Goal: Transaction & Acquisition: Purchase product/service

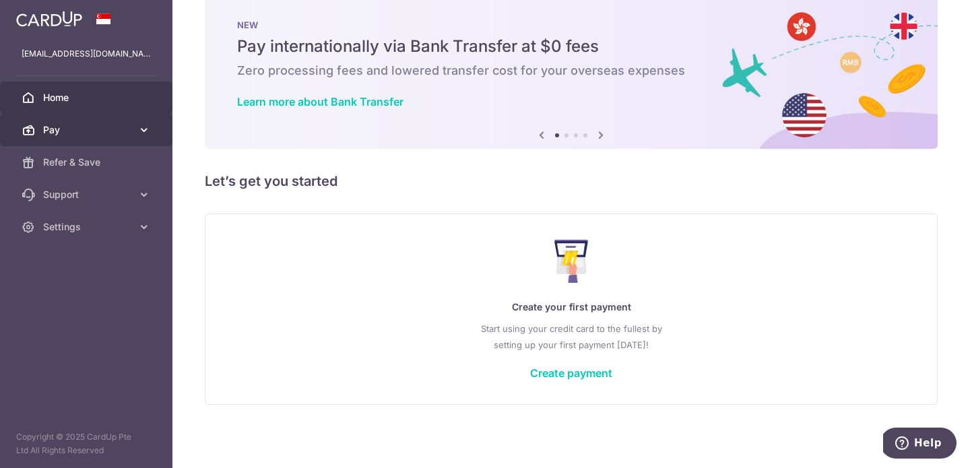
click at [77, 133] on span "Pay" at bounding box center [87, 129] width 89 height 13
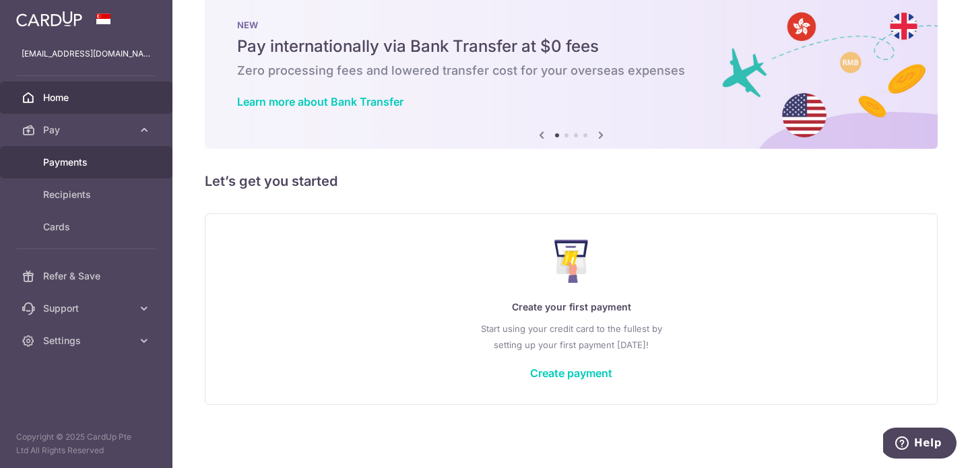
click at [76, 164] on span "Payments" at bounding box center [87, 162] width 89 height 13
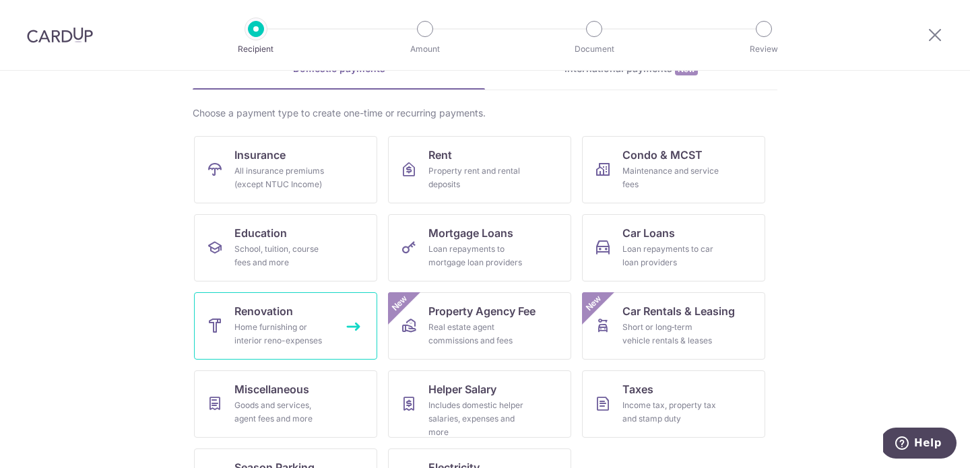
scroll to position [79, 0]
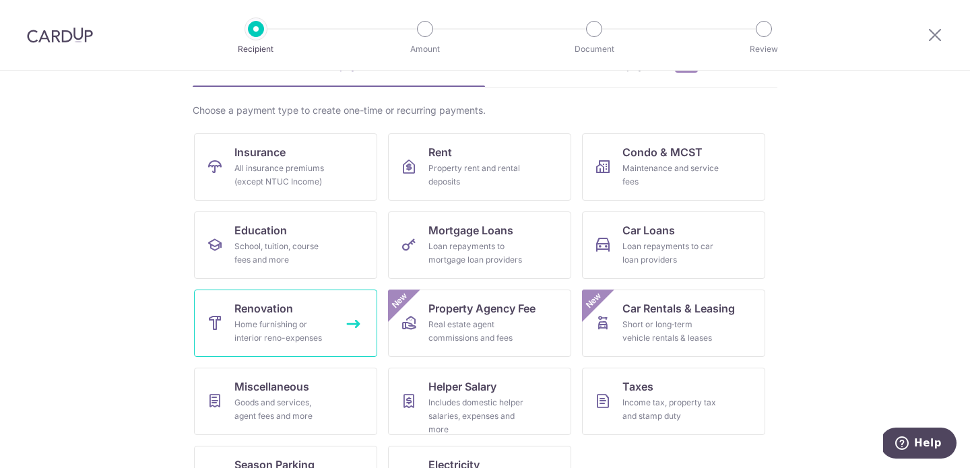
click at [324, 324] on div "Home furnishing or interior reno-expenses" at bounding box center [282, 331] width 97 height 27
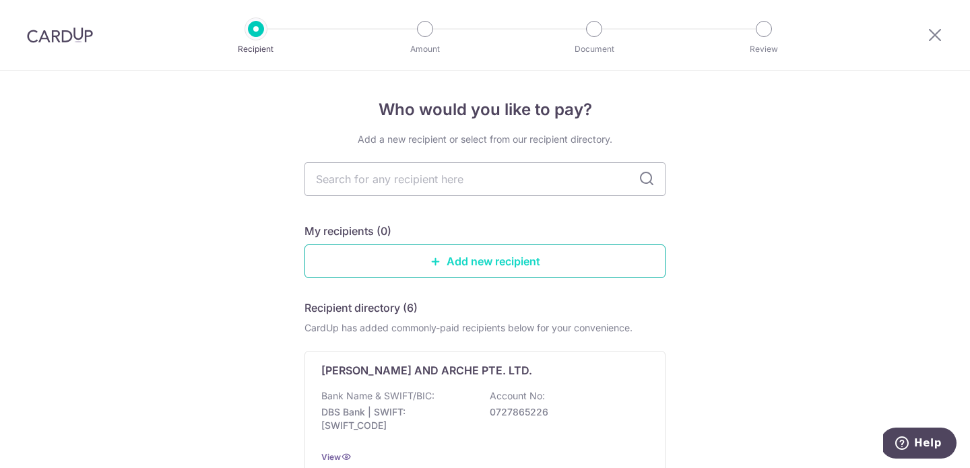
click at [402, 268] on link "Add new recipient" at bounding box center [485, 262] width 361 height 34
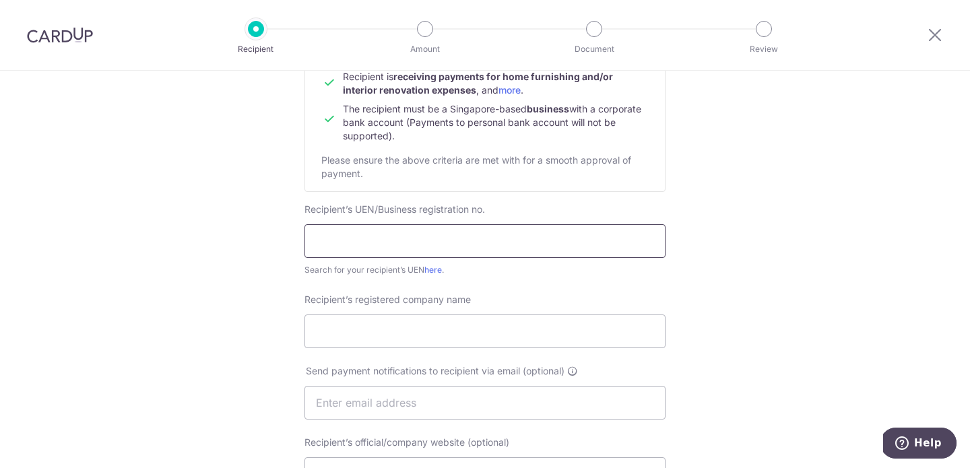
scroll to position [162, 0]
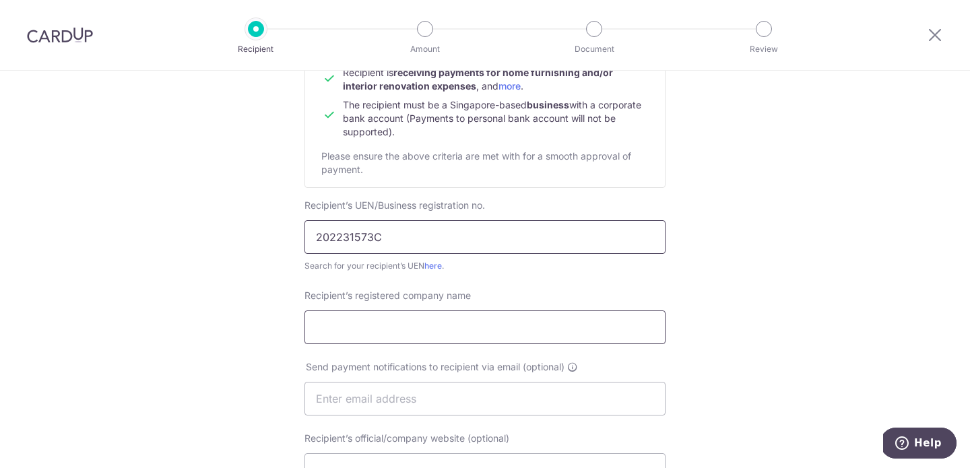
type input "202231573C"
type input "HALF FULL STUDIO PTE LTD"
click at [415, 235] on input "202231573C" at bounding box center [485, 237] width 361 height 34
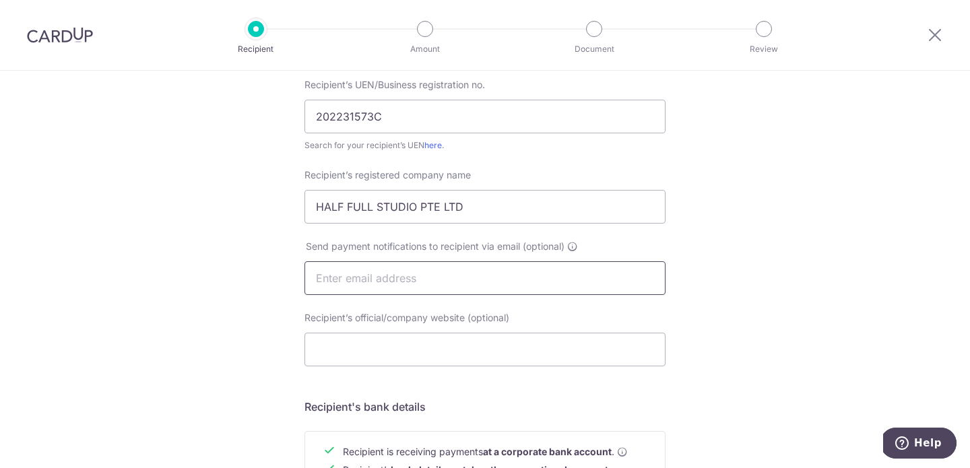
scroll to position [303, 0]
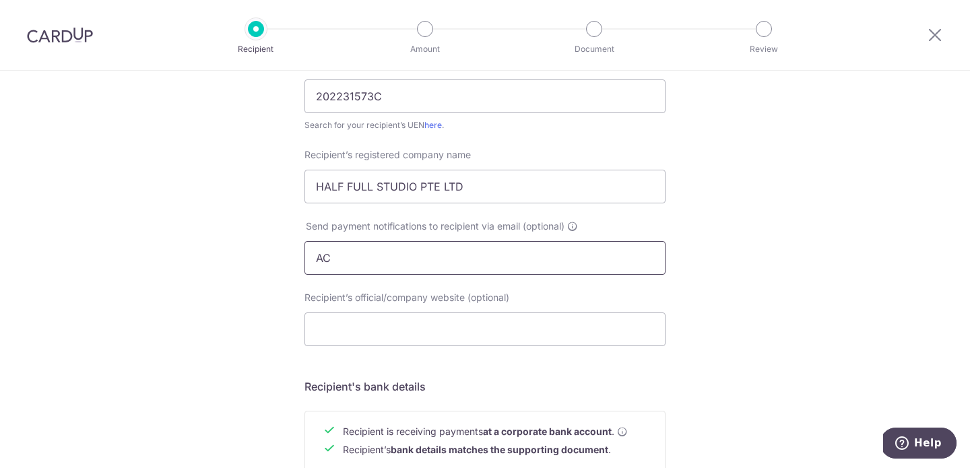
type input "A"
type input "[EMAIL_ADDRESS][DOMAIN_NAME]"
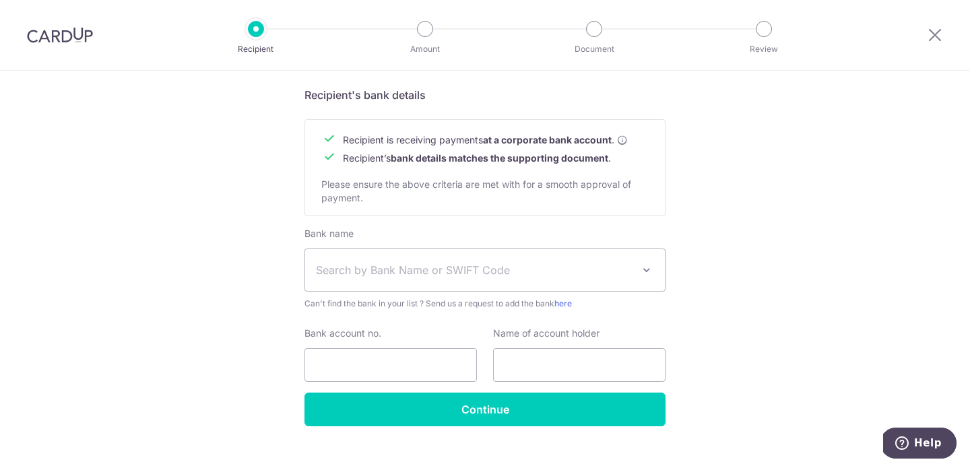
scroll to position [595, 0]
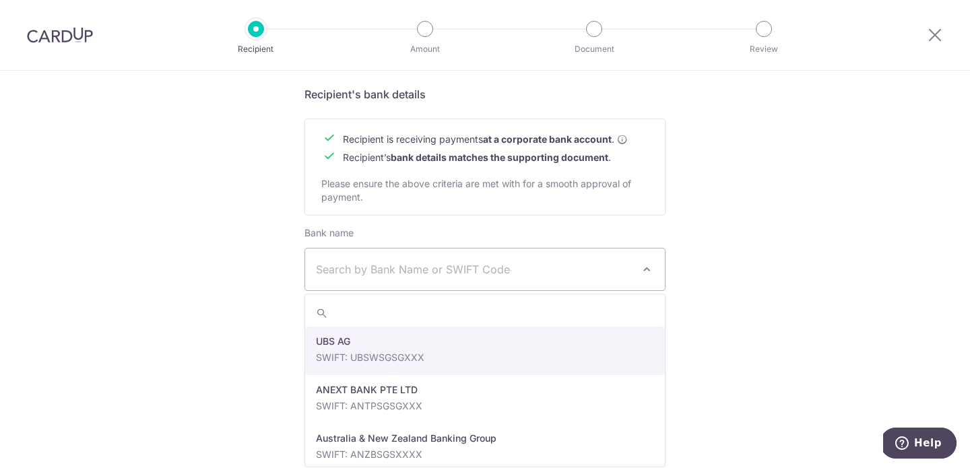
click at [439, 274] on span "Search by Bank Name or SWIFT Code" at bounding box center [474, 269] width 317 height 16
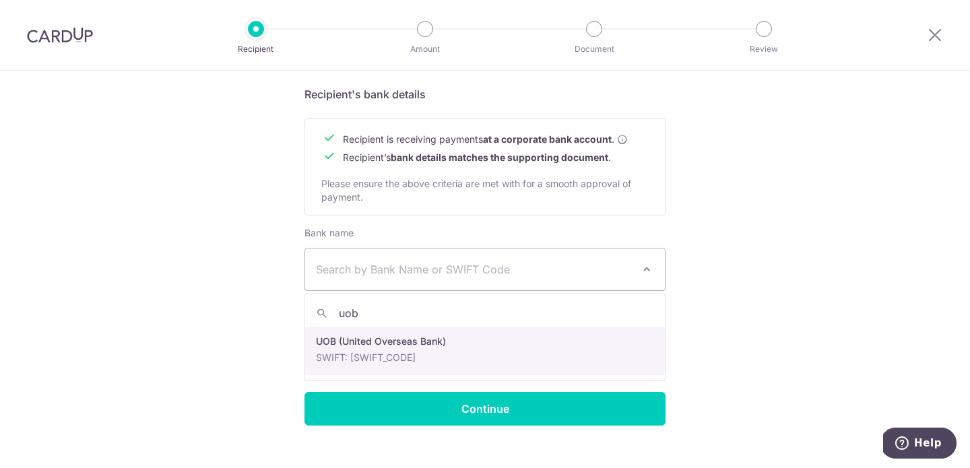
type input "uob"
select select "18"
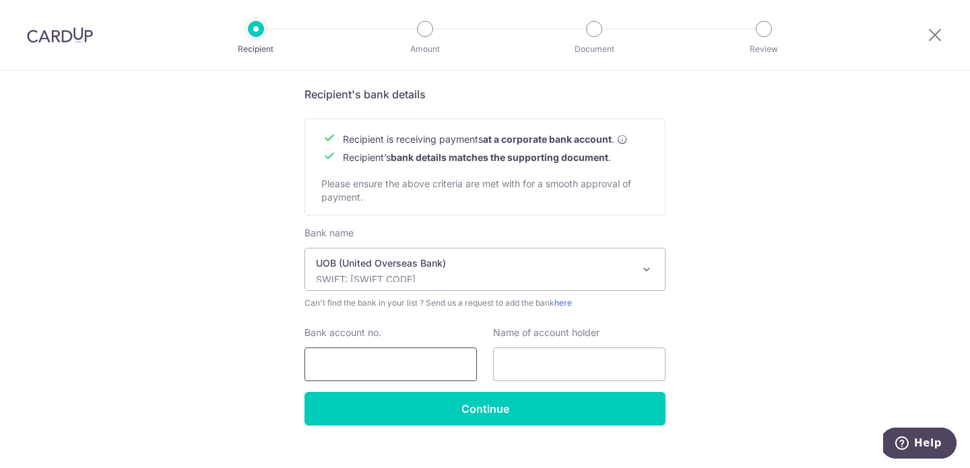
scroll to position [615, 0]
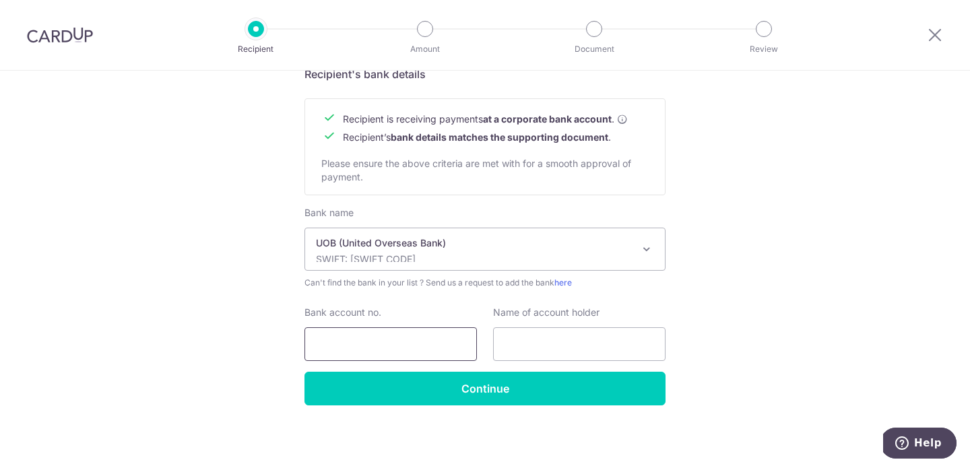
click at [359, 341] on input "Bank account no." at bounding box center [391, 344] width 172 height 34
type input "J"
type input "HALF FULL STUDIO PTE LTD"
drag, startPoint x: 394, startPoint y: 338, endPoint x: 406, endPoint y: 353, distance: 19.3
click at [394, 338] on input "Bank account no." at bounding box center [391, 344] width 172 height 34
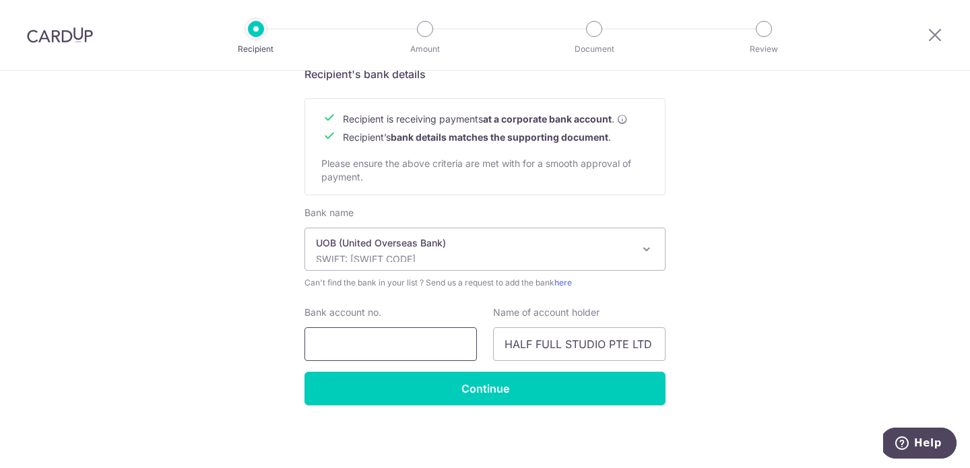
click at [402, 350] on input "Bank account no." at bounding box center [391, 344] width 172 height 34
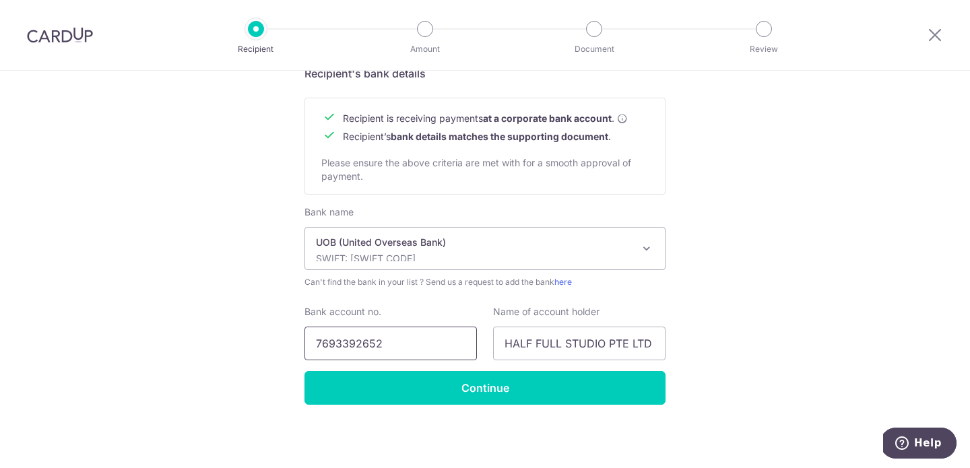
scroll to position [616, 0]
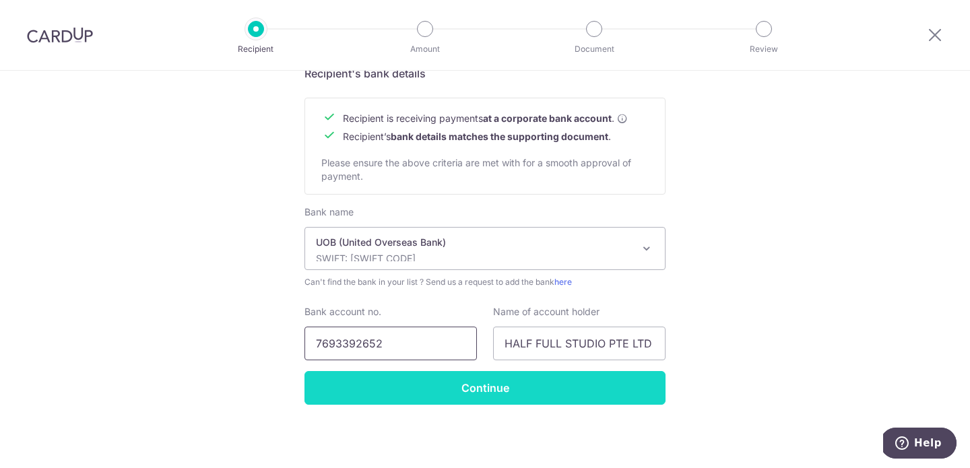
type input "7693392652"
click at [334, 398] on input "Continue" at bounding box center [485, 388] width 361 height 34
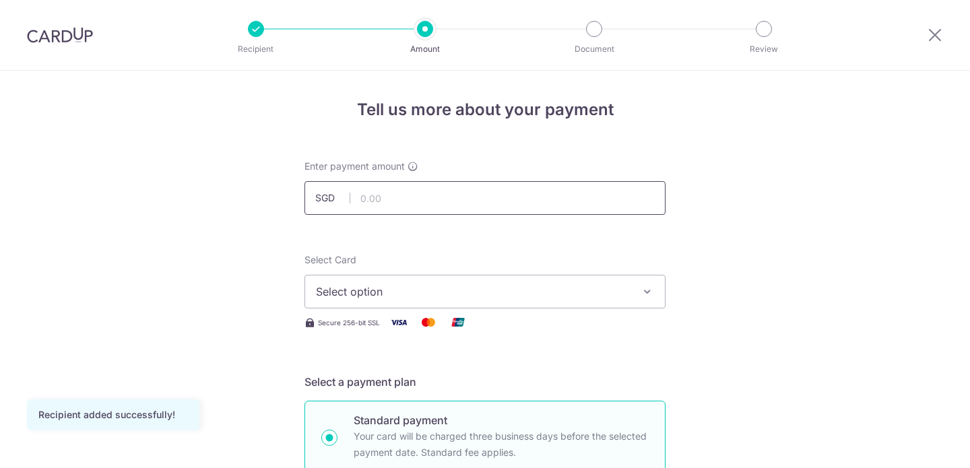
click at [400, 198] on input "text" at bounding box center [485, 198] width 361 height 34
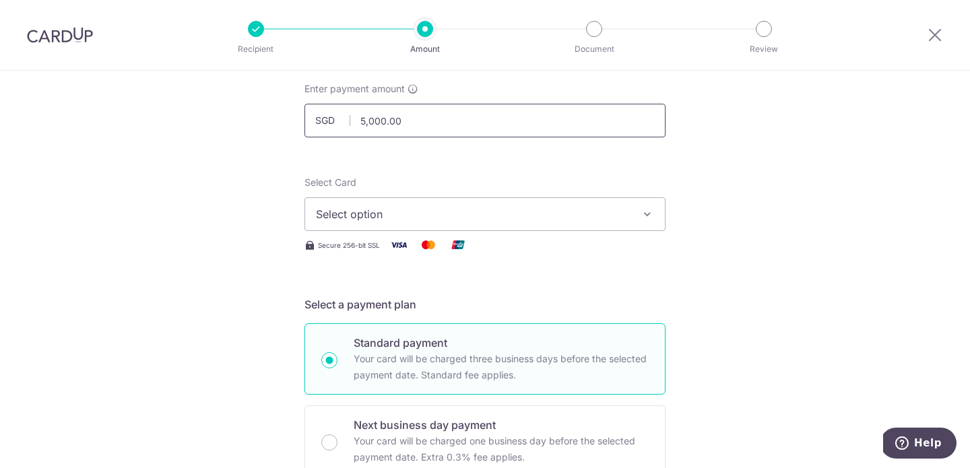
scroll to position [78, 0]
type input "5,000.00"
click at [520, 214] on span "Select option" at bounding box center [473, 214] width 314 height 16
click at [501, 191] on div "Select Card Select option Add credit card" at bounding box center [485, 202] width 361 height 55
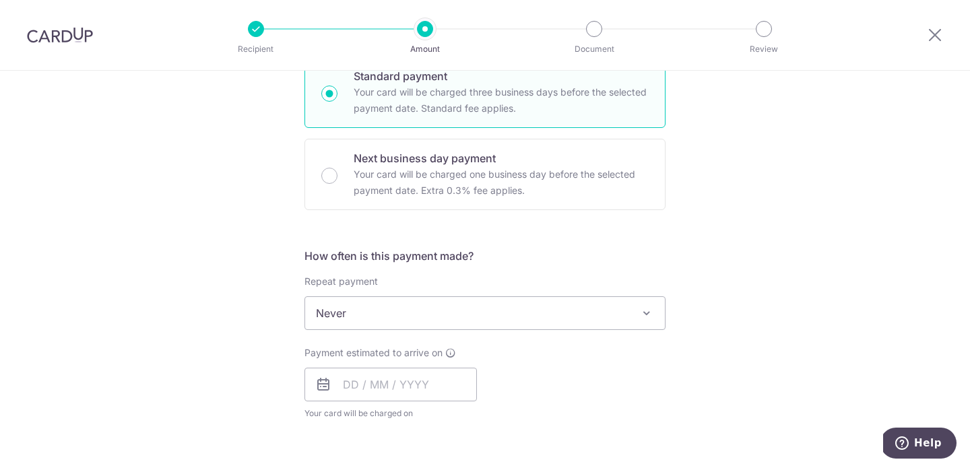
scroll to position [364, 0]
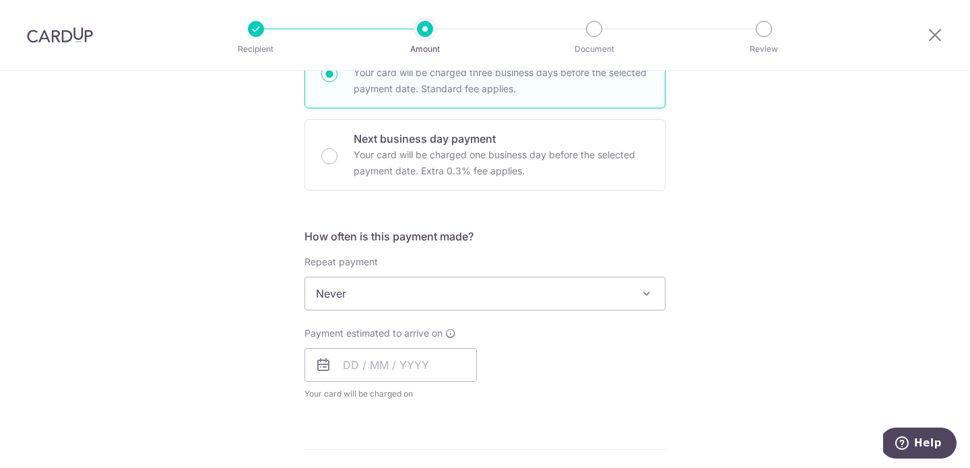
click at [478, 295] on span "Never" at bounding box center [485, 294] width 360 height 32
click at [428, 361] on input "text" at bounding box center [391, 365] width 172 height 34
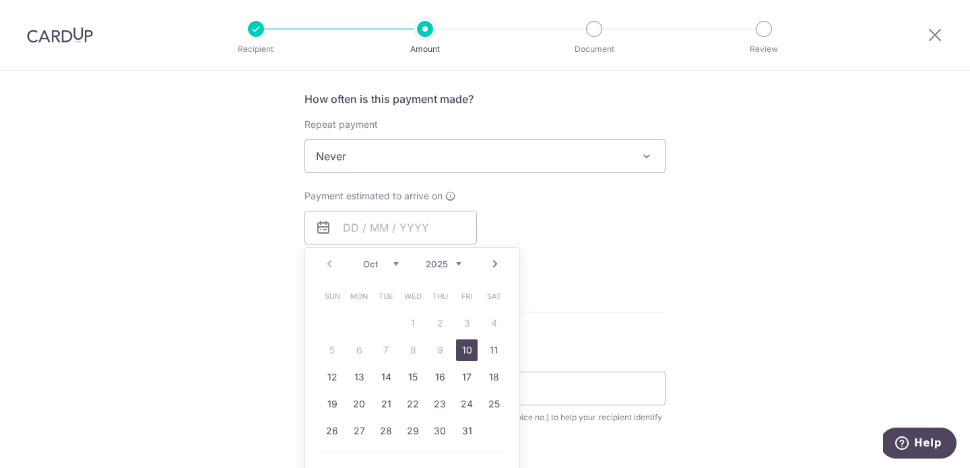
click at [467, 348] on link "10" at bounding box center [467, 351] width 22 height 22
type input "10/10/2025"
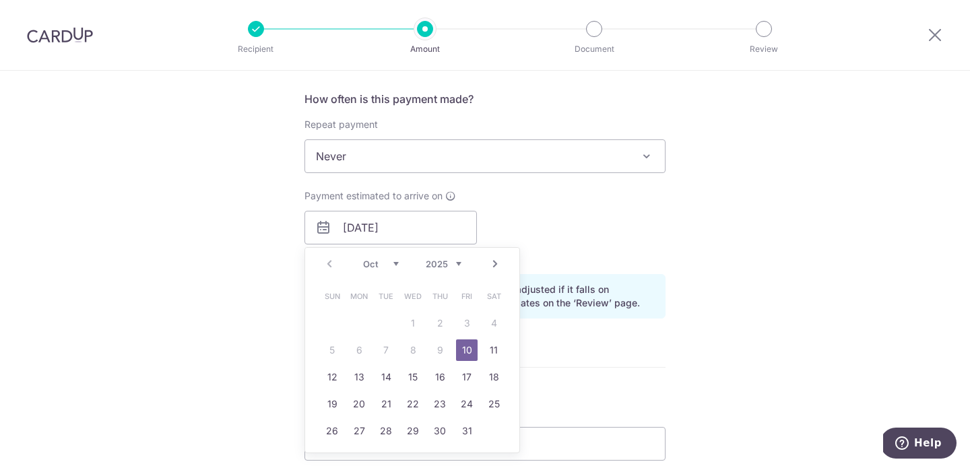
click at [471, 420] on link "31" at bounding box center [467, 431] width 22 height 22
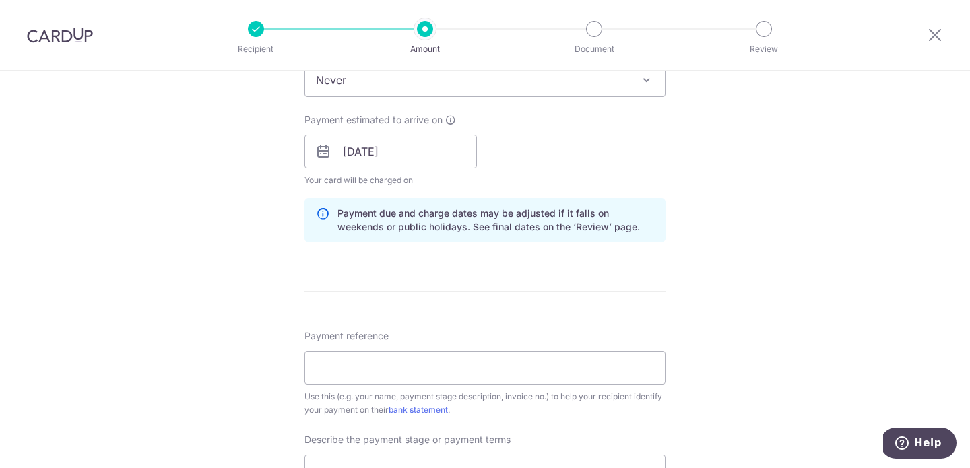
click at [543, 298] on form "Enter payment amount SGD 5,000.00 5000.00 Recipient added successfully! Select …" at bounding box center [485, 188] width 361 height 1212
click at [447, 199] on div "Payment due and charge dates may be adjusted if it falls on weekends or public …" at bounding box center [485, 220] width 361 height 44
click at [400, 185] on span "Your card will be charged on for the first payment" at bounding box center [391, 180] width 172 height 13
click at [542, 163] on div "Payment estimated to arrive on 10/10/2025 Prev Next Oct Nov Dec 2025 2026 2027 …" at bounding box center [484, 150] width 377 height 74
click at [455, 197] on div "How often is this payment made? Repeat payment Never Every week Every month Eve…" at bounding box center [485, 134] width 361 height 239
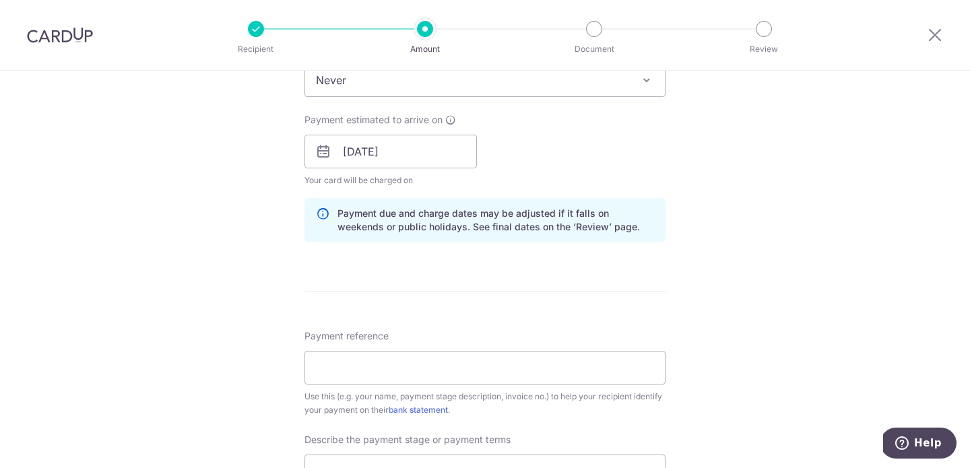
click at [647, 197] on div "How often is this payment made? Repeat payment Never Every week Every month Eve…" at bounding box center [485, 134] width 361 height 239
click at [647, 194] on div "How often is this payment made? Repeat payment Never Every week Every month Eve…" at bounding box center [485, 134] width 361 height 239
click at [391, 153] on input "10/10/2025" at bounding box center [391, 152] width 172 height 34
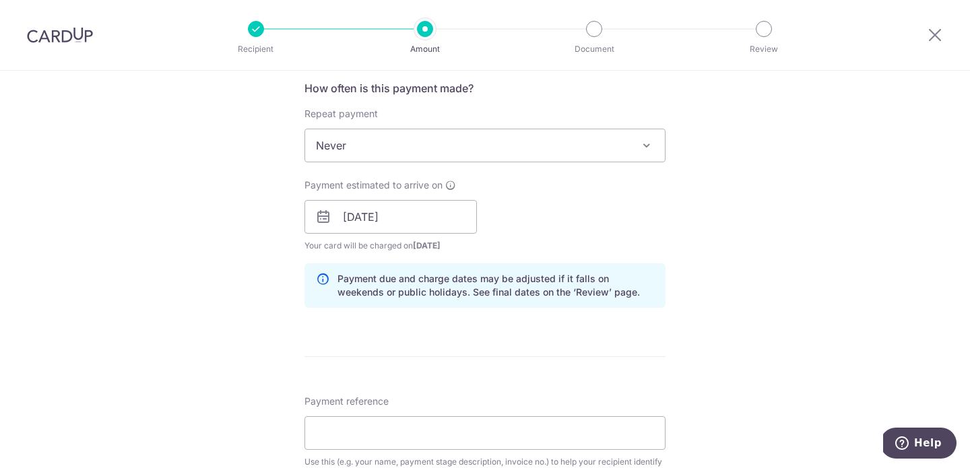
click at [554, 193] on div "Payment estimated to arrive on 10/10/2025 Prev Next Oct Nov Dec 2025 2026 2027 …" at bounding box center [484, 216] width 377 height 74
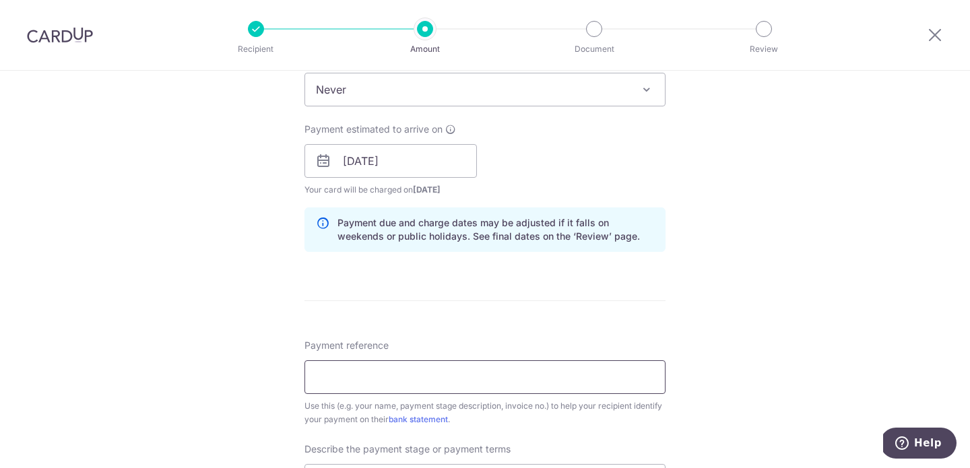
click at [422, 383] on input "Payment reference" at bounding box center [485, 377] width 361 height 34
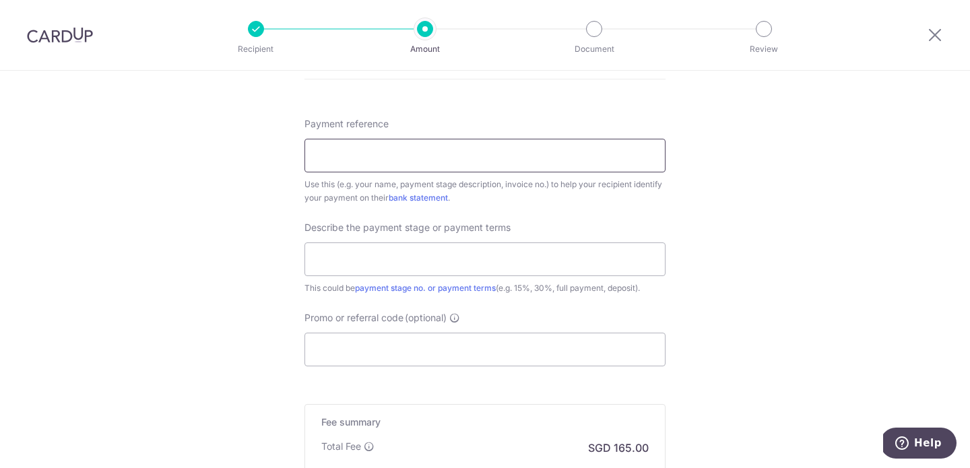
scroll to position [791, 0]
click at [410, 259] on input "text" at bounding box center [485, 258] width 361 height 34
type input "20% deposit for renovation"
click at [395, 152] on input "Payment reference" at bounding box center [485, 154] width 361 height 34
click at [384, 150] on input "Maxz & Yuki Bishan 535B)" at bounding box center [485, 154] width 361 height 34
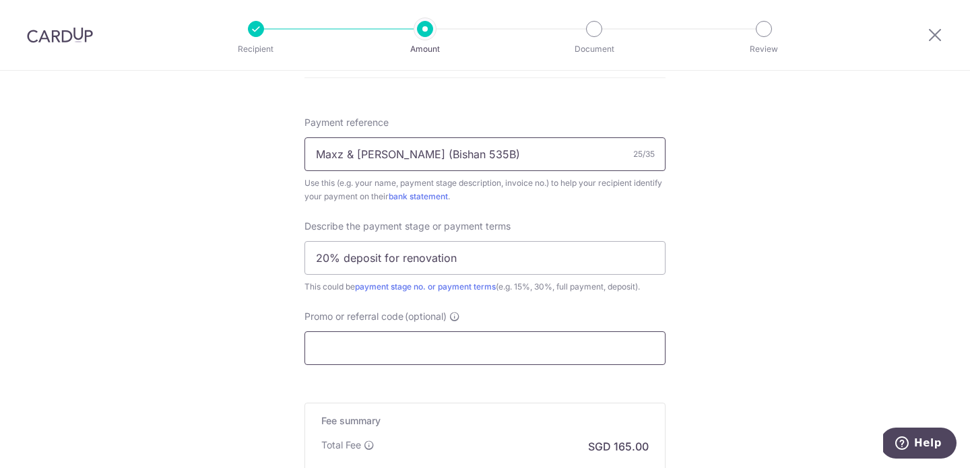
type input "Maxz & Yuki (Bishan 535B)"
click at [480, 337] on input "Promo or referral code (optional)" at bounding box center [485, 349] width 361 height 34
paste input "YUKIS597"
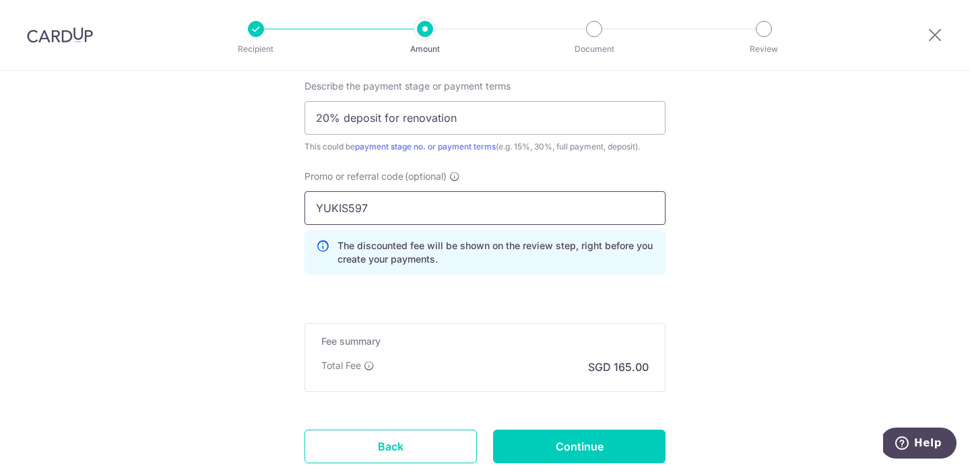
scroll to position [952, 0]
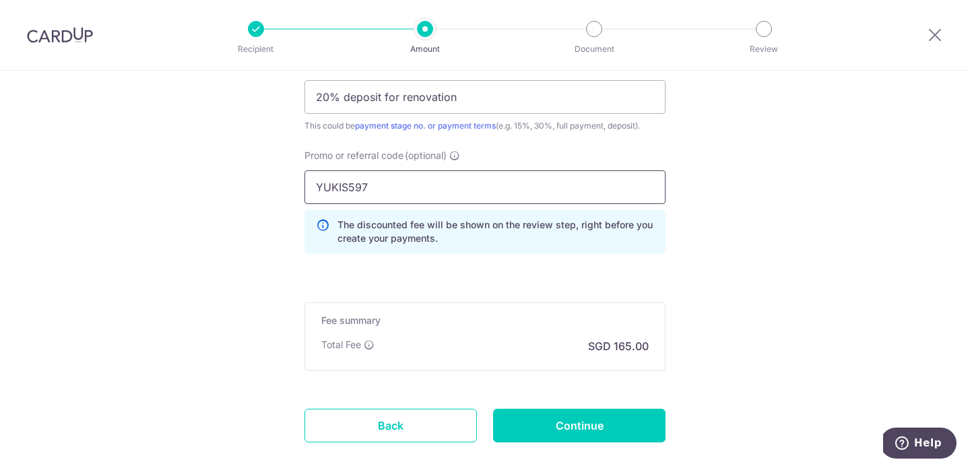
type input "YUKIS597"
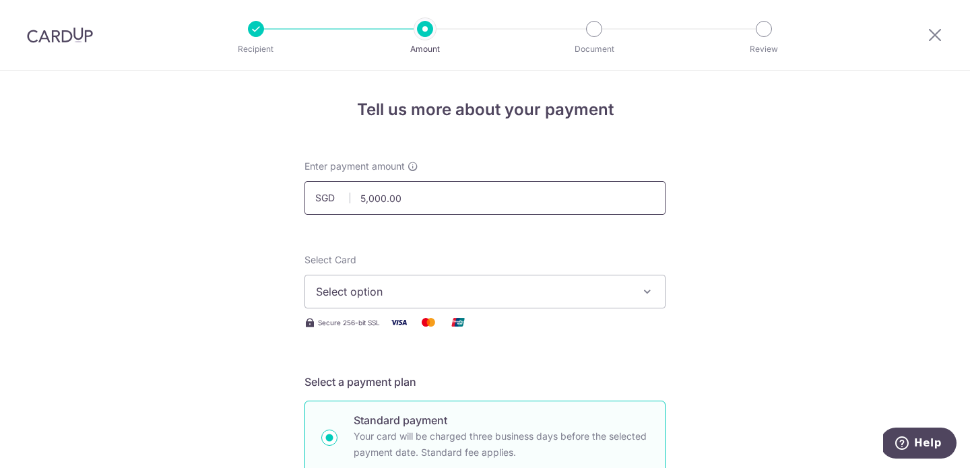
scroll to position [0, 0]
drag, startPoint x: 404, startPoint y: 201, endPoint x: 351, endPoint y: 201, distance: 52.6
click at [351, 201] on input "5,000.00" at bounding box center [485, 198] width 361 height 34
type input "7,000.00"
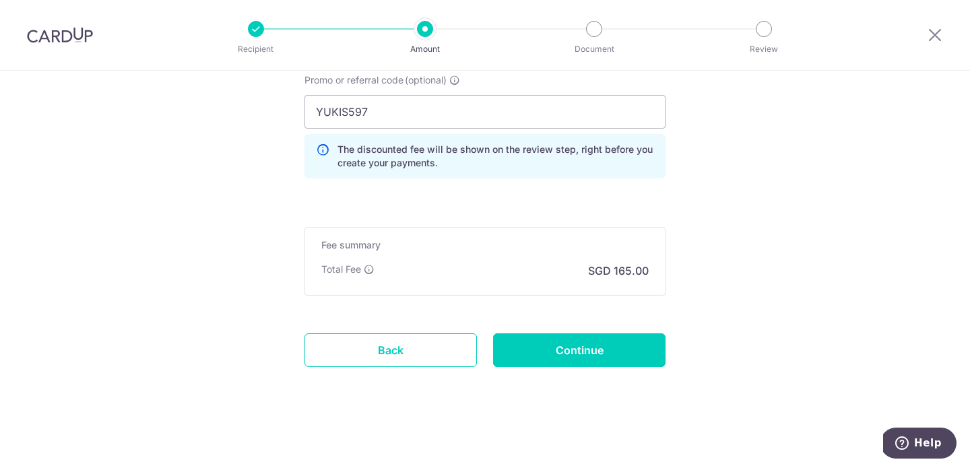
scroll to position [1028, 0]
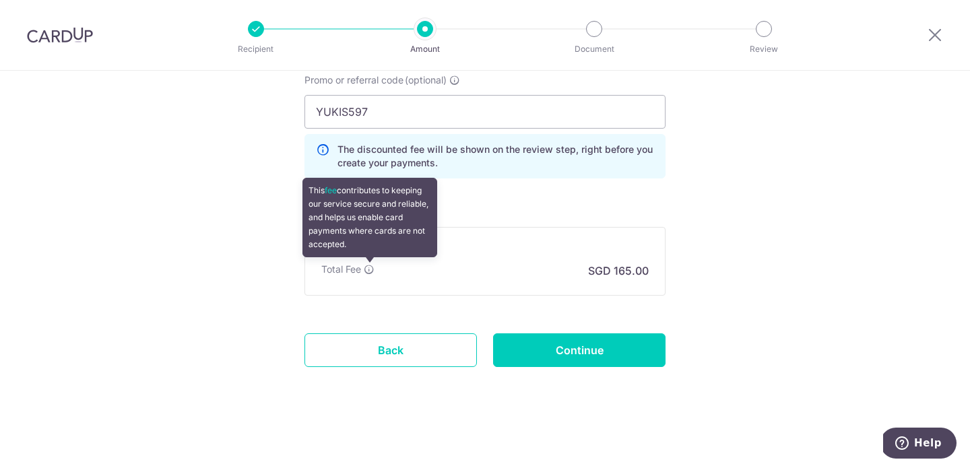
click at [370, 269] on icon at bounding box center [369, 269] width 11 height 11
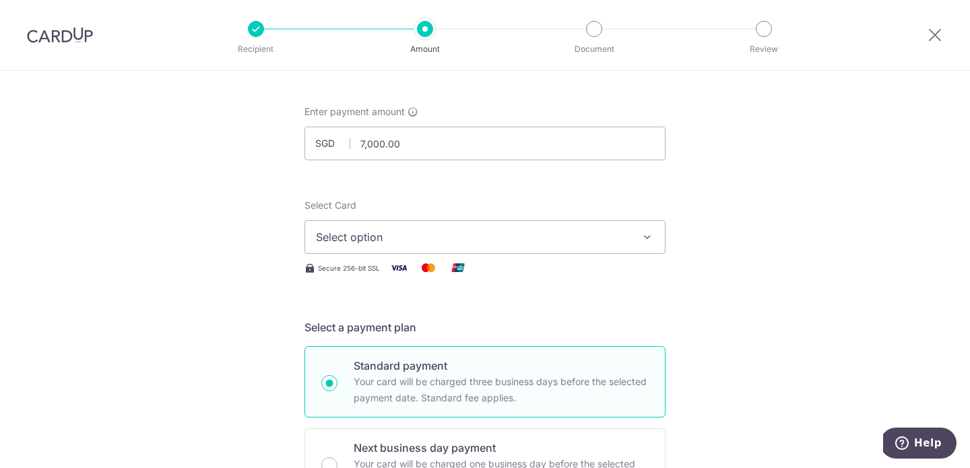
scroll to position [42, 0]
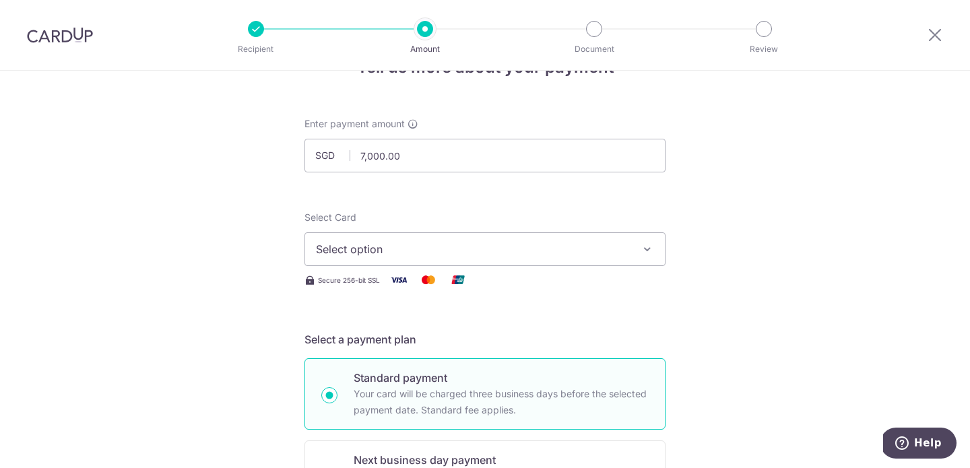
click at [375, 255] on span "Select option" at bounding box center [473, 249] width 314 height 16
click at [377, 279] on link "Add credit card" at bounding box center [485, 287] width 360 height 24
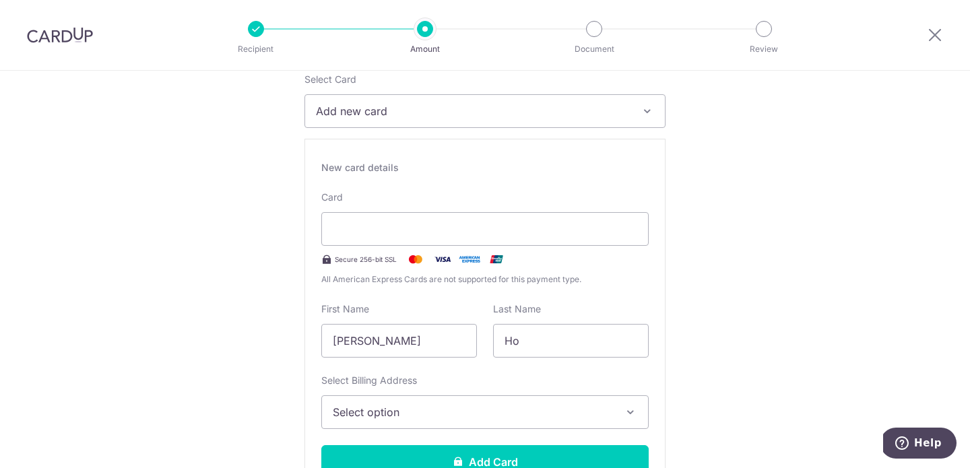
scroll to position [213, 0]
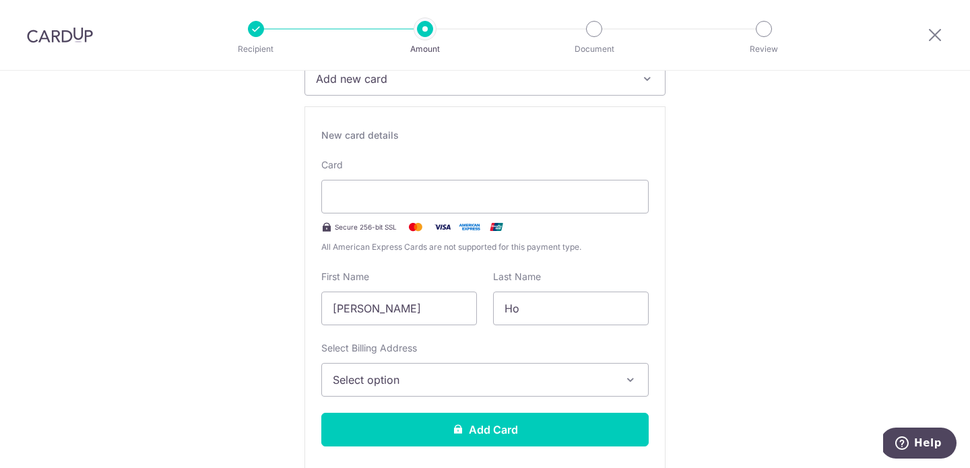
click at [475, 377] on span "Select option" at bounding box center [473, 380] width 280 height 16
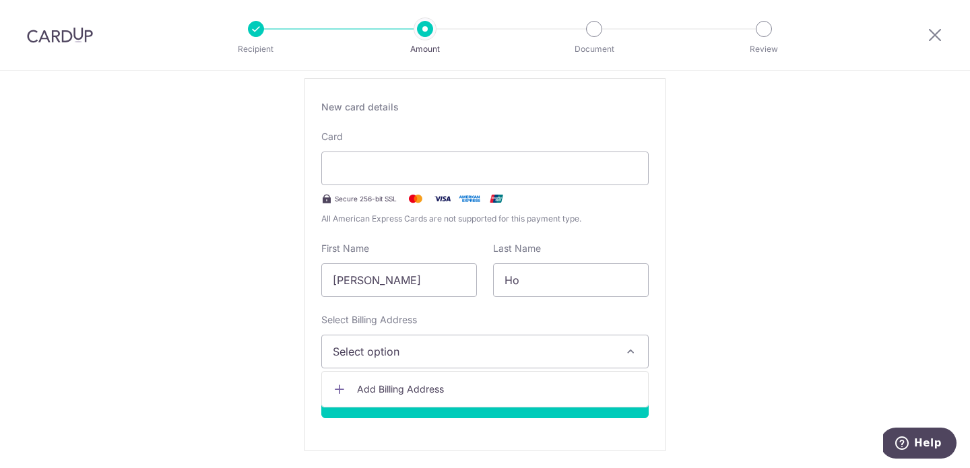
scroll to position [243, 0]
click at [461, 386] on span "Add Billing Address" at bounding box center [497, 387] width 280 height 13
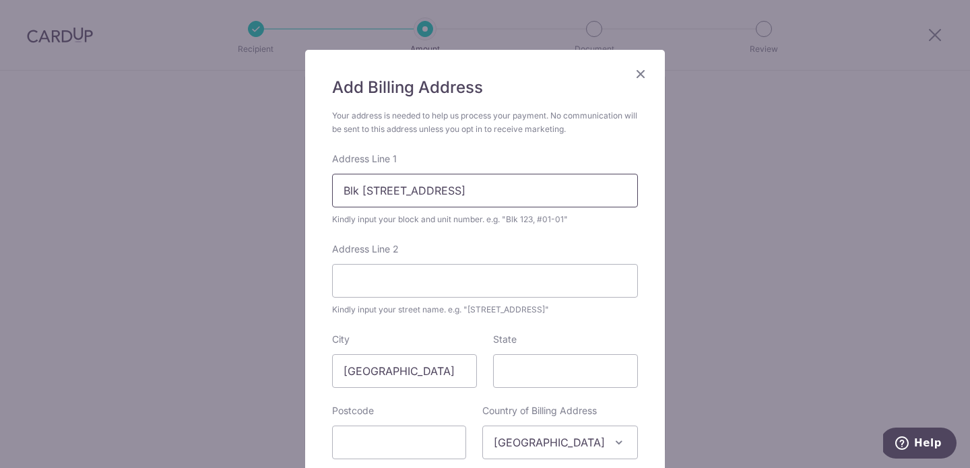
scroll to position [60, 0]
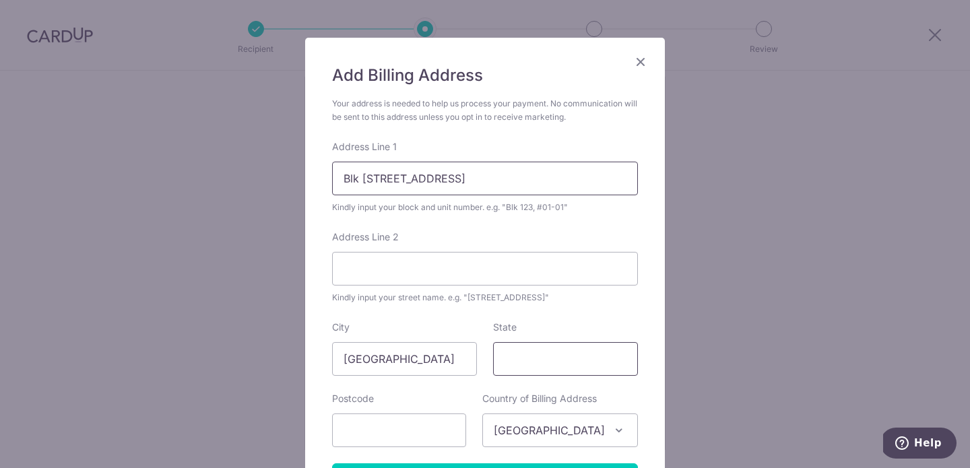
type input "Blk 161 Yung Ping Road #09-25"
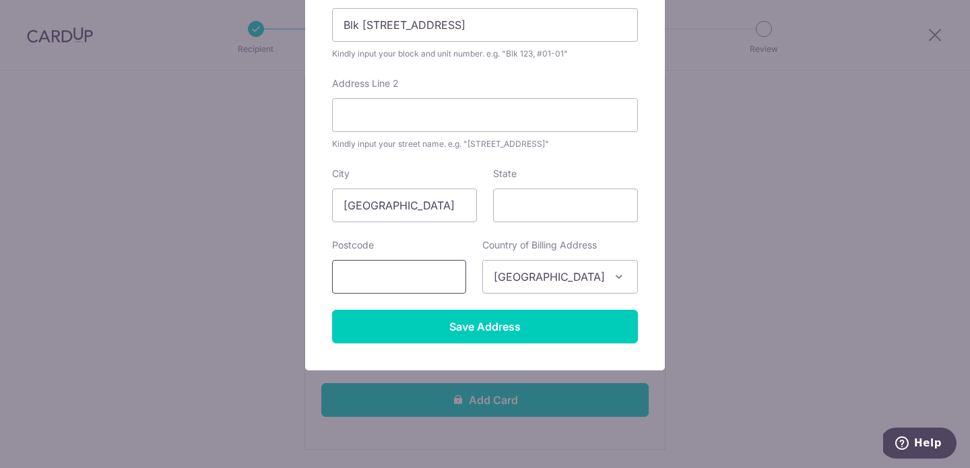
scroll to position [214, 0]
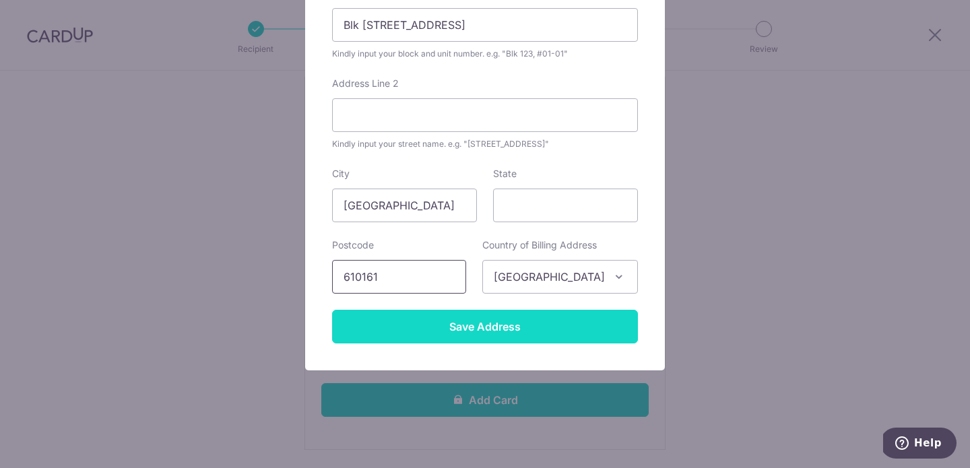
type input "610161"
click at [452, 321] on input "Save Address" at bounding box center [485, 327] width 306 height 34
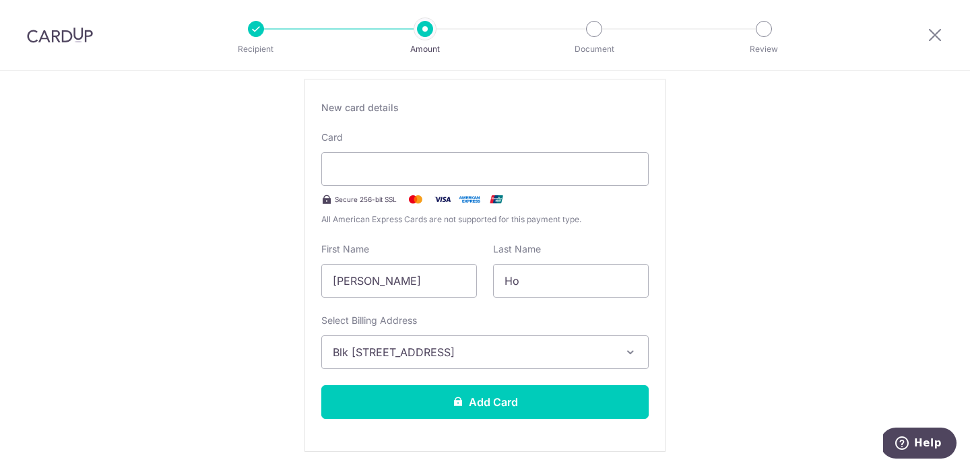
scroll to position [225, 0]
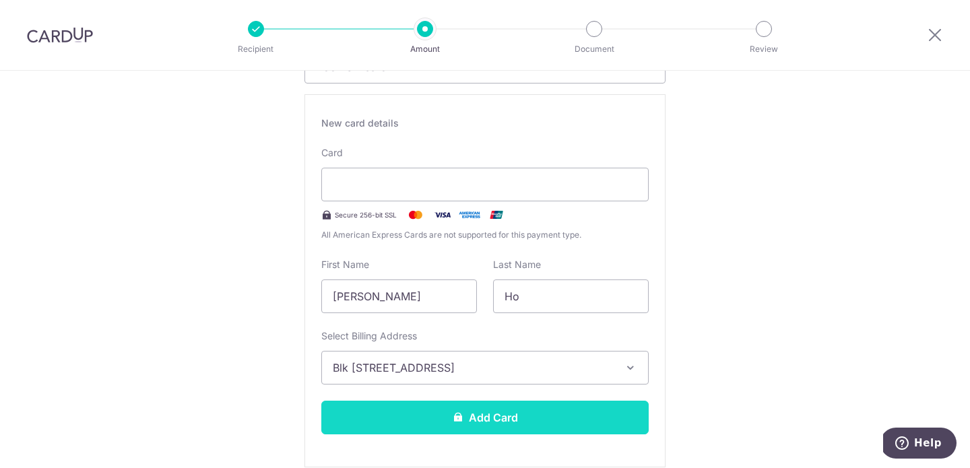
click at [464, 414] on button "Add Card" at bounding box center [484, 418] width 327 height 34
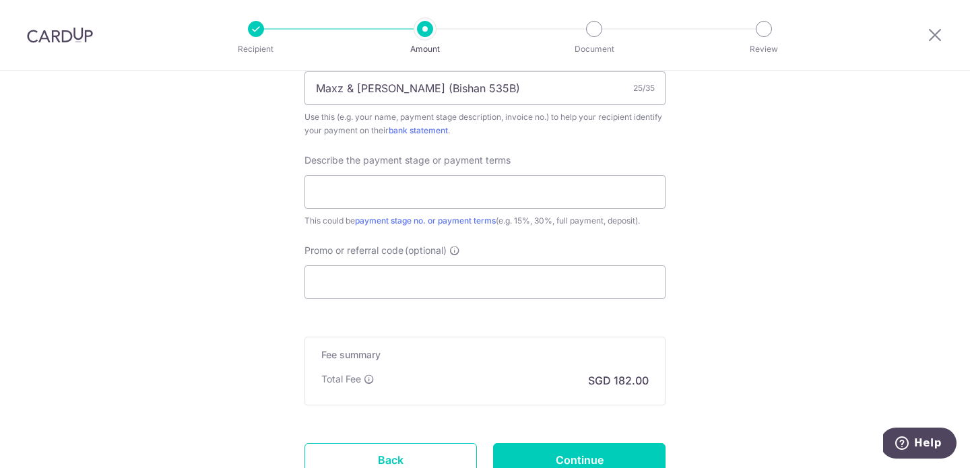
scroll to position [858, 0]
click at [453, 198] on input "text" at bounding box center [485, 192] width 361 height 34
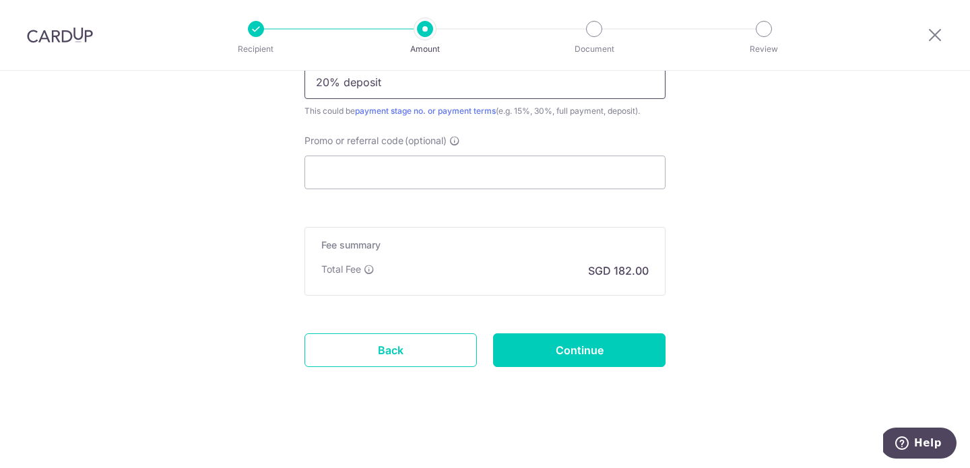
scroll to position [967, 0]
type input "20% deposit"
click at [577, 354] on input "Continue" at bounding box center [579, 351] width 172 height 34
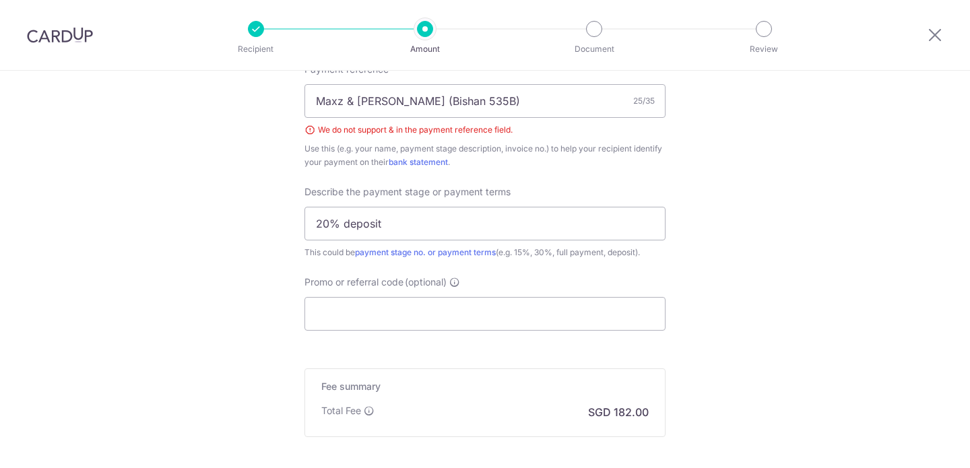
scroll to position [797, 0]
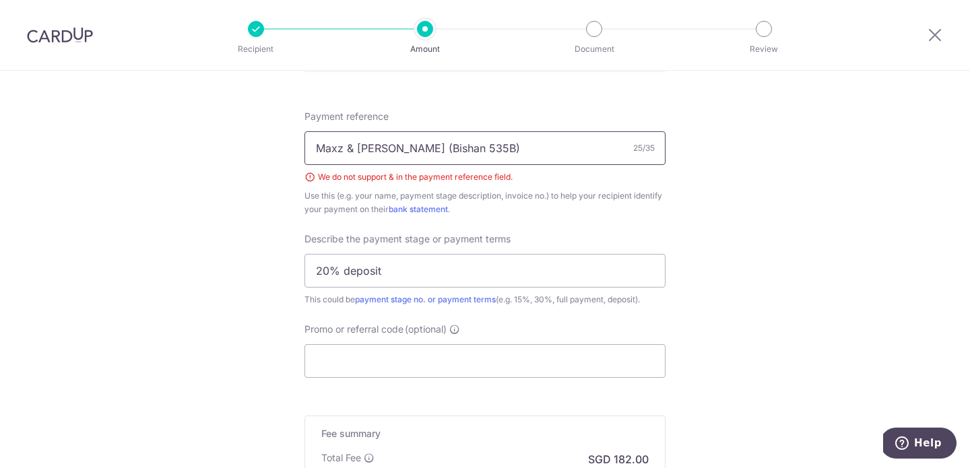
click at [353, 146] on input "Maxz & [PERSON_NAME] (Bishan 535B)" at bounding box center [485, 148] width 361 height 34
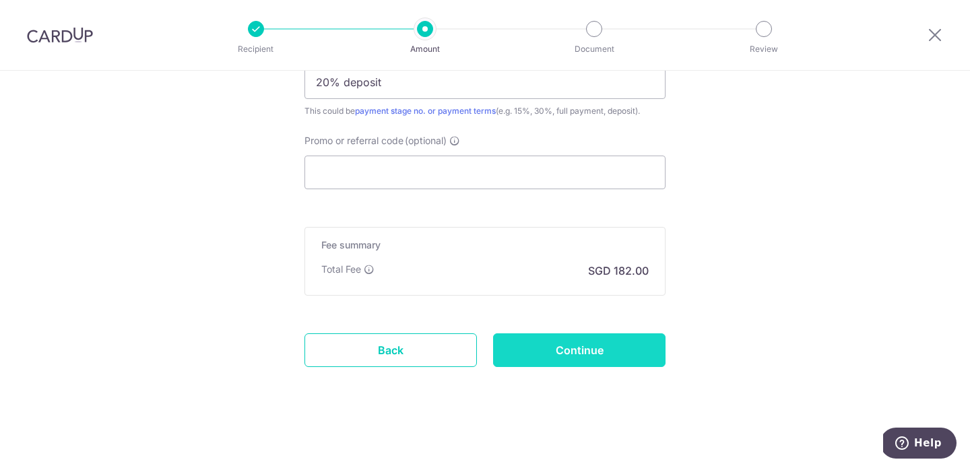
scroll to position [986, 0]
type input "Maxz and Yuki (Bishan 535B)"
click at [553, 348] on input "Continue" at bounding box center [579, 351] width 172 height 34
